Goal: Task Accomplishment & Management: Manage account settings

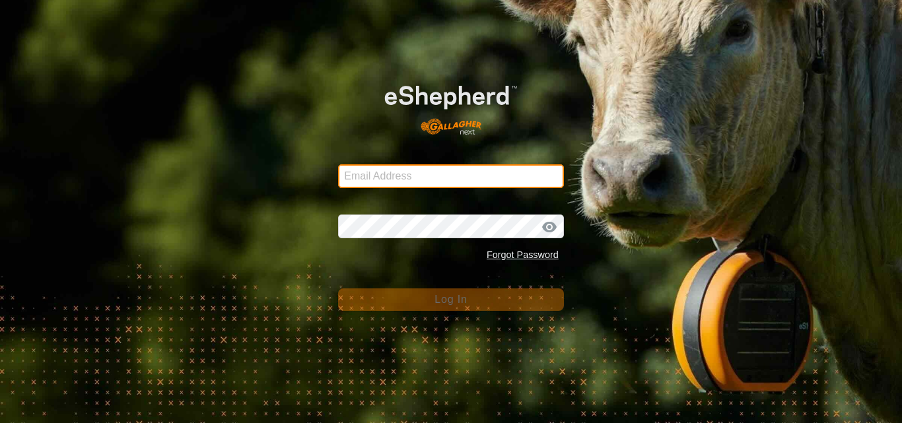
click at [453, 174] on input "Email Address" at bounding box center [451, 177] width 226 height 24
type input "[PERSON_NAME][EMAIL_ADDRESS][DOMAIN_NAME]"
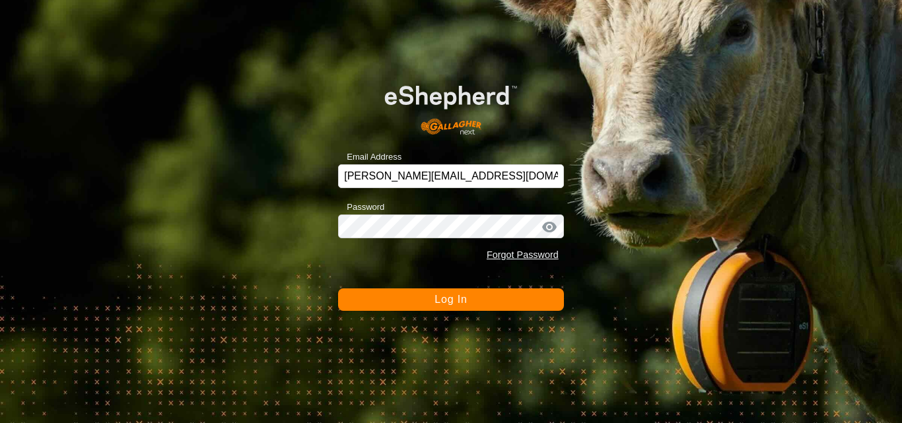
click at [442, 302] on span "Log In" at bounding box center [451, 299] width 32 height 11
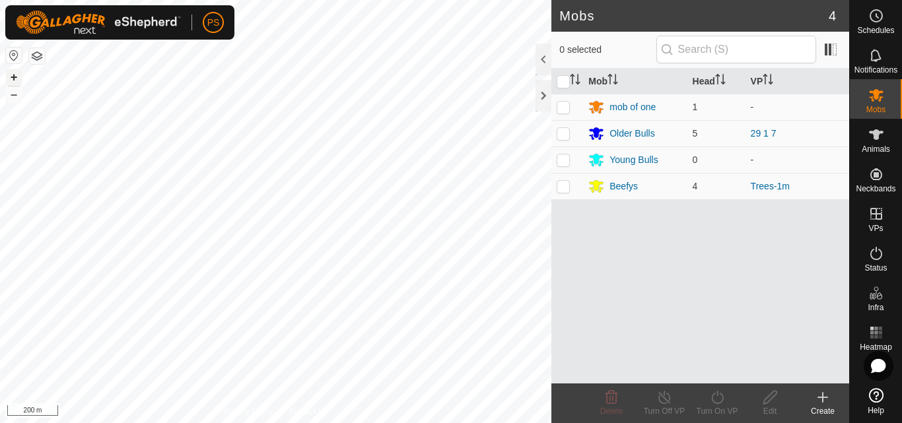
click at [14, 77] on button "+" at bounding box center [14, 77] width 16 height 16
click at [15, 76] on button "+" at bounding box center [14, 77] width 16 height 16
click at [16, 75] on button "+" at bounding box center [14, 77] width 16 height 16
click at [638, 136] on div "Older Bulls" at bounding box center [632, 134] width 45 height 14
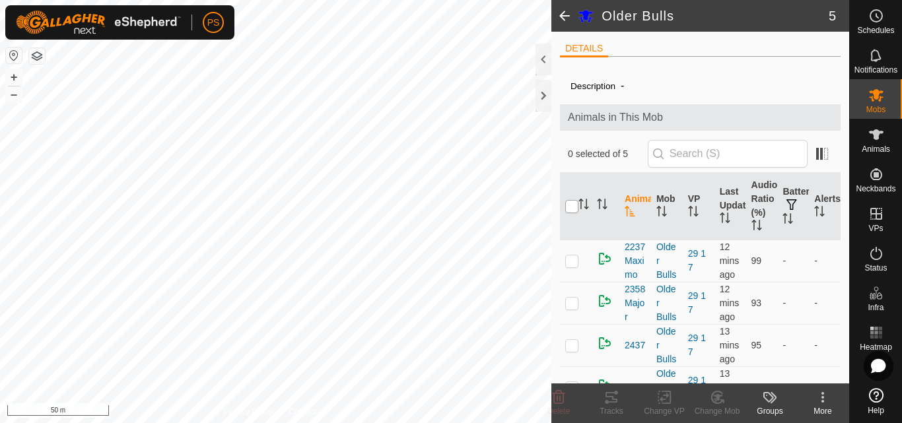
click at [573, 206] on input "checkbox" at bounding box center [572, 206] width 13 height 13
checkbox input "true"
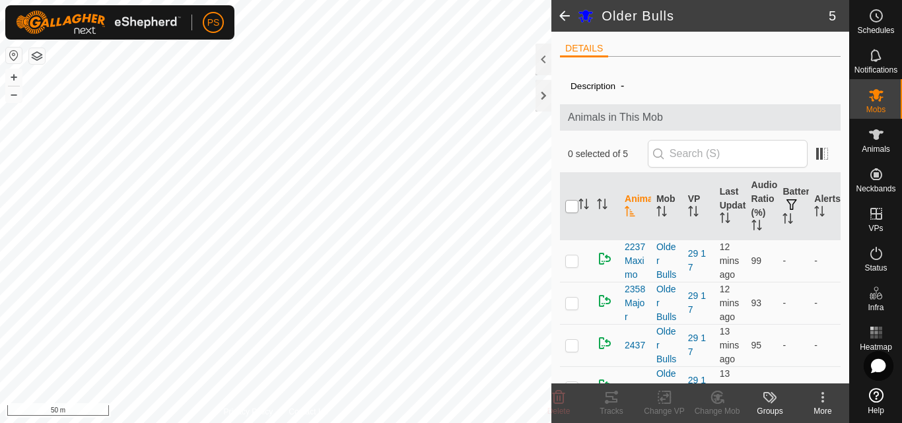
checkbox input "true"
click at [611, 398] on icon at bounding box center [612, 398] width 16 height 16
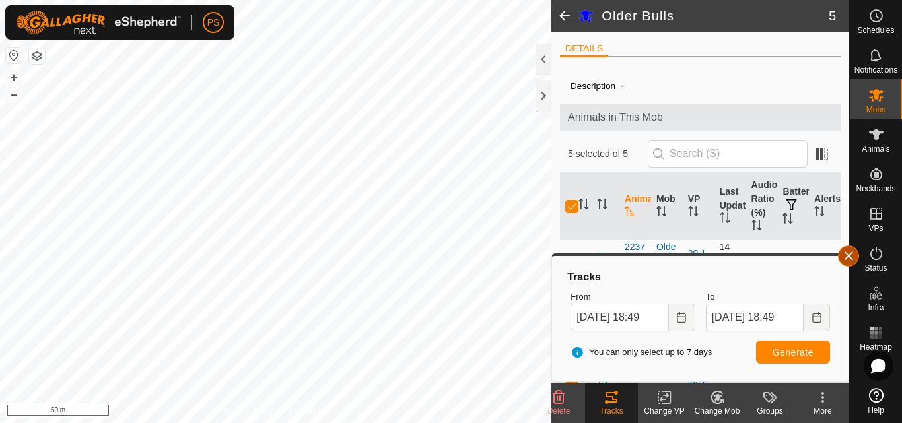
click at [850, 256] on button "button" at bounding box center [848, 256] width 21 height 21
